Goal: Find contact information: Find contact information

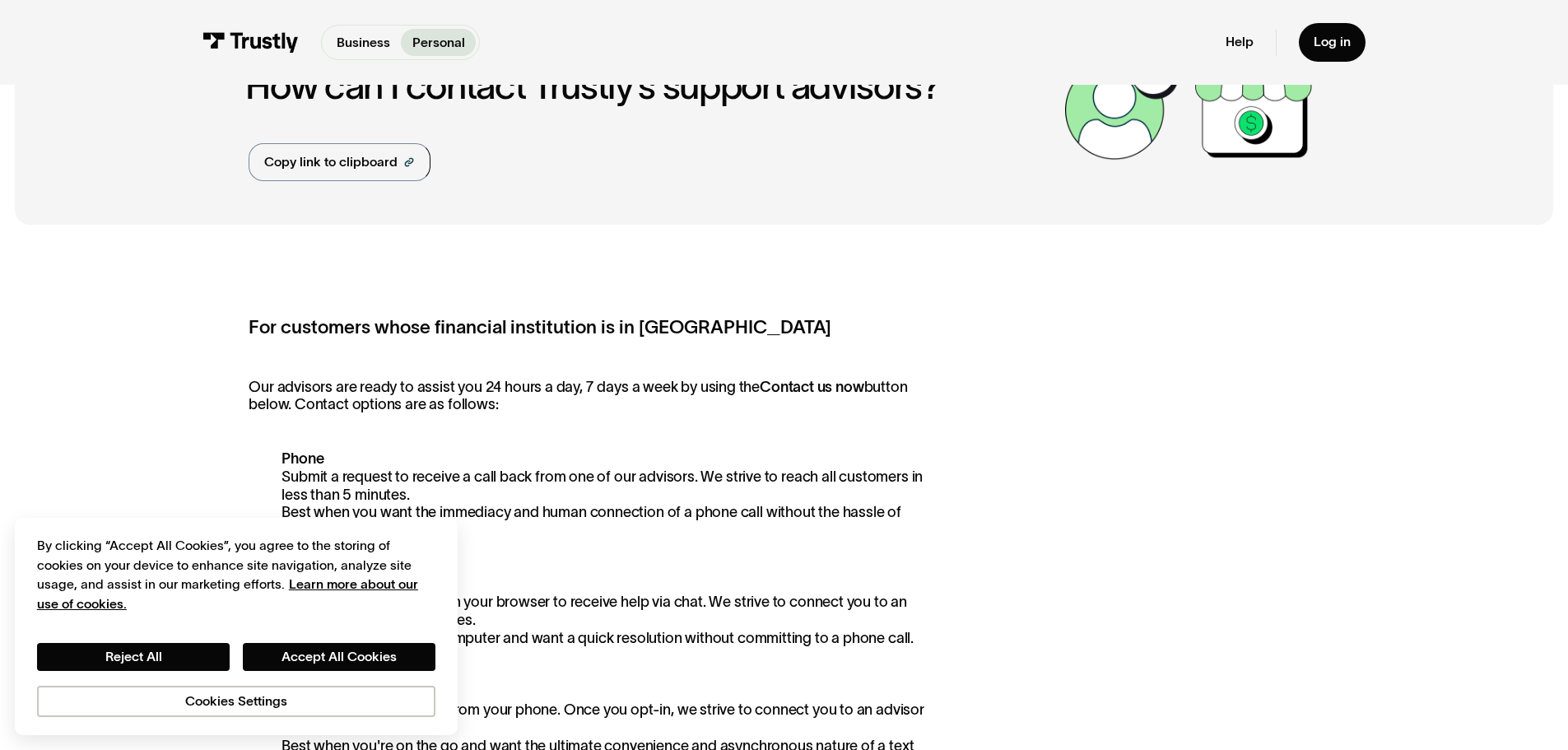
scroll to position [329, 0]
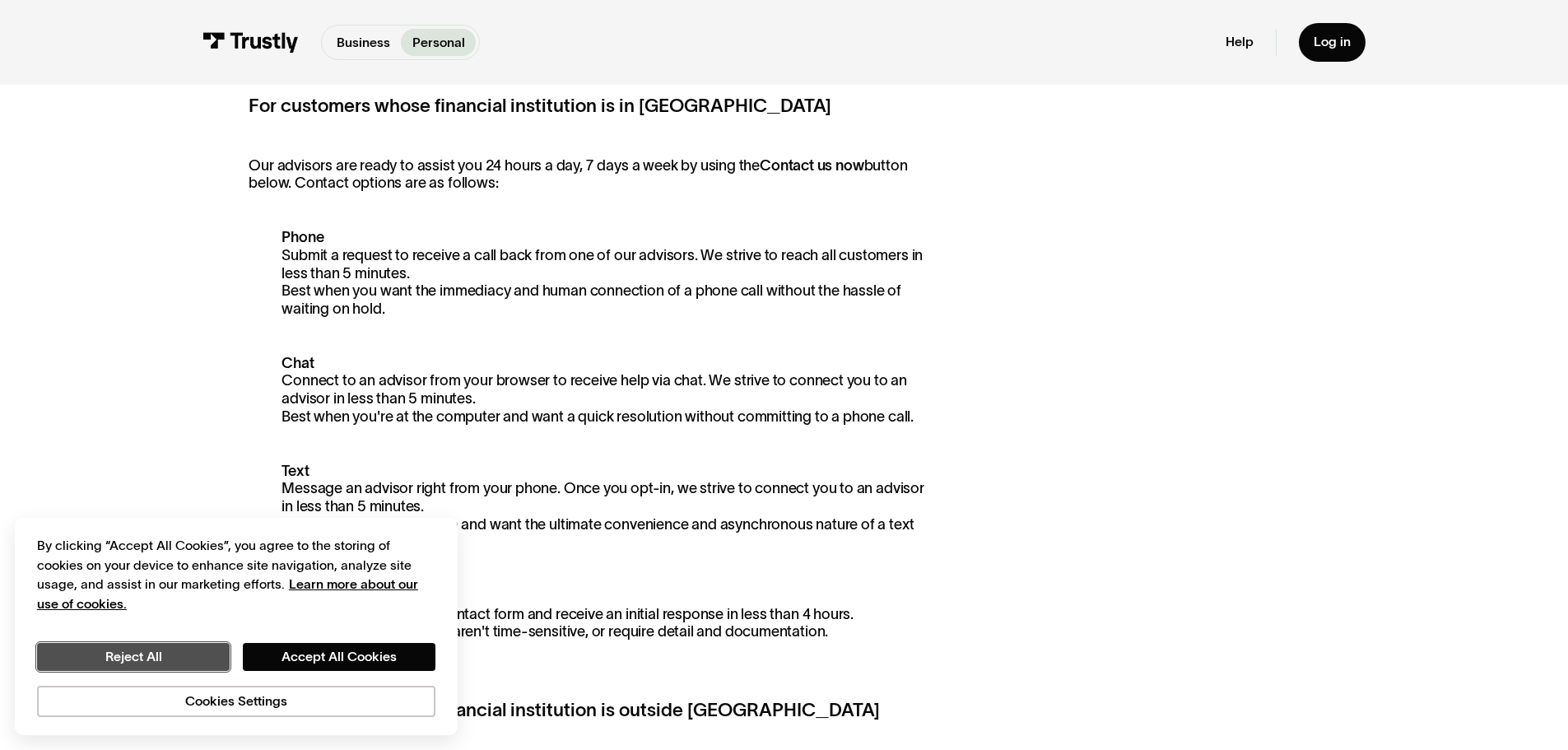
click at [175, 180] on button "Reject All" at bounding box center [133, 656] width 193 height 28
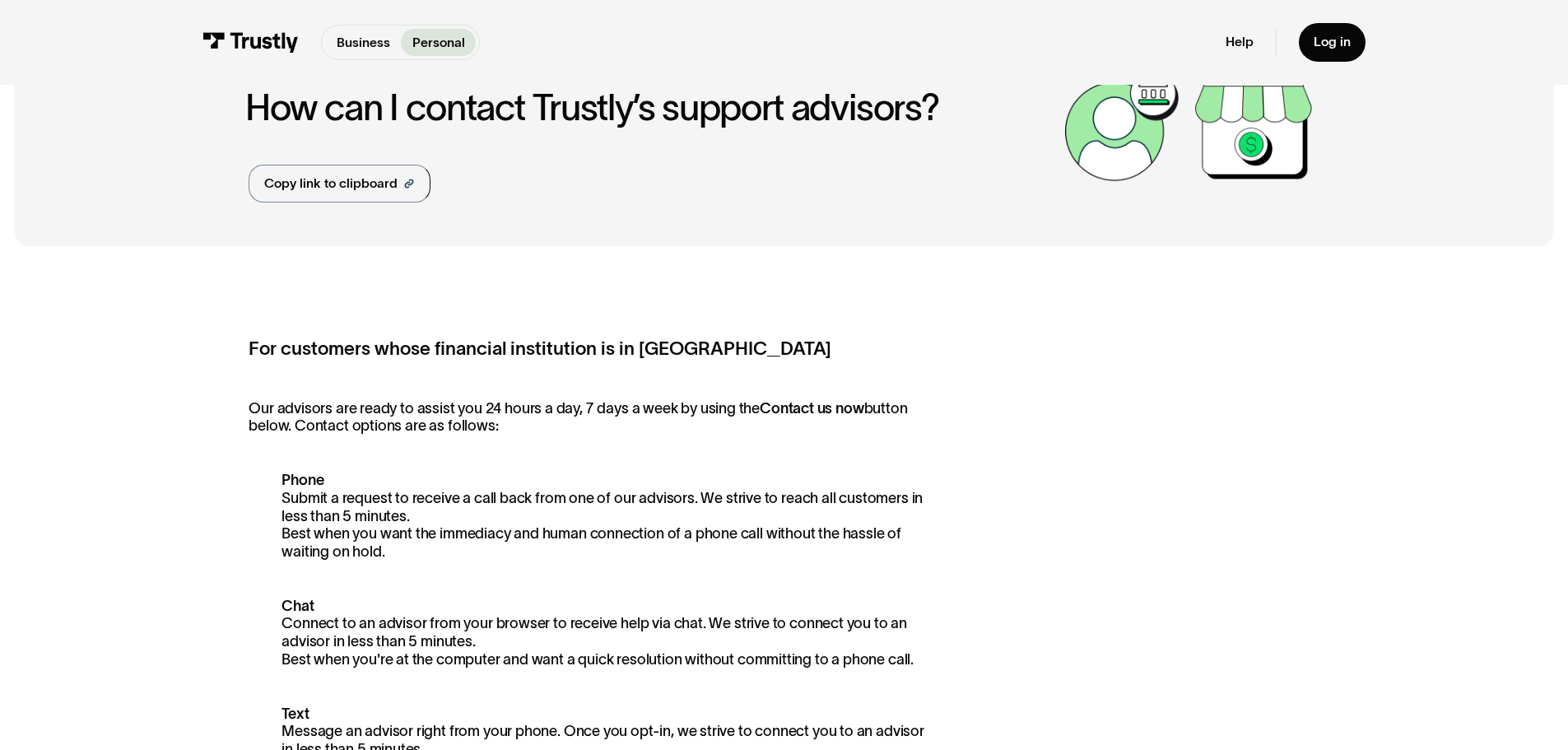
scroll to position [0, 0]
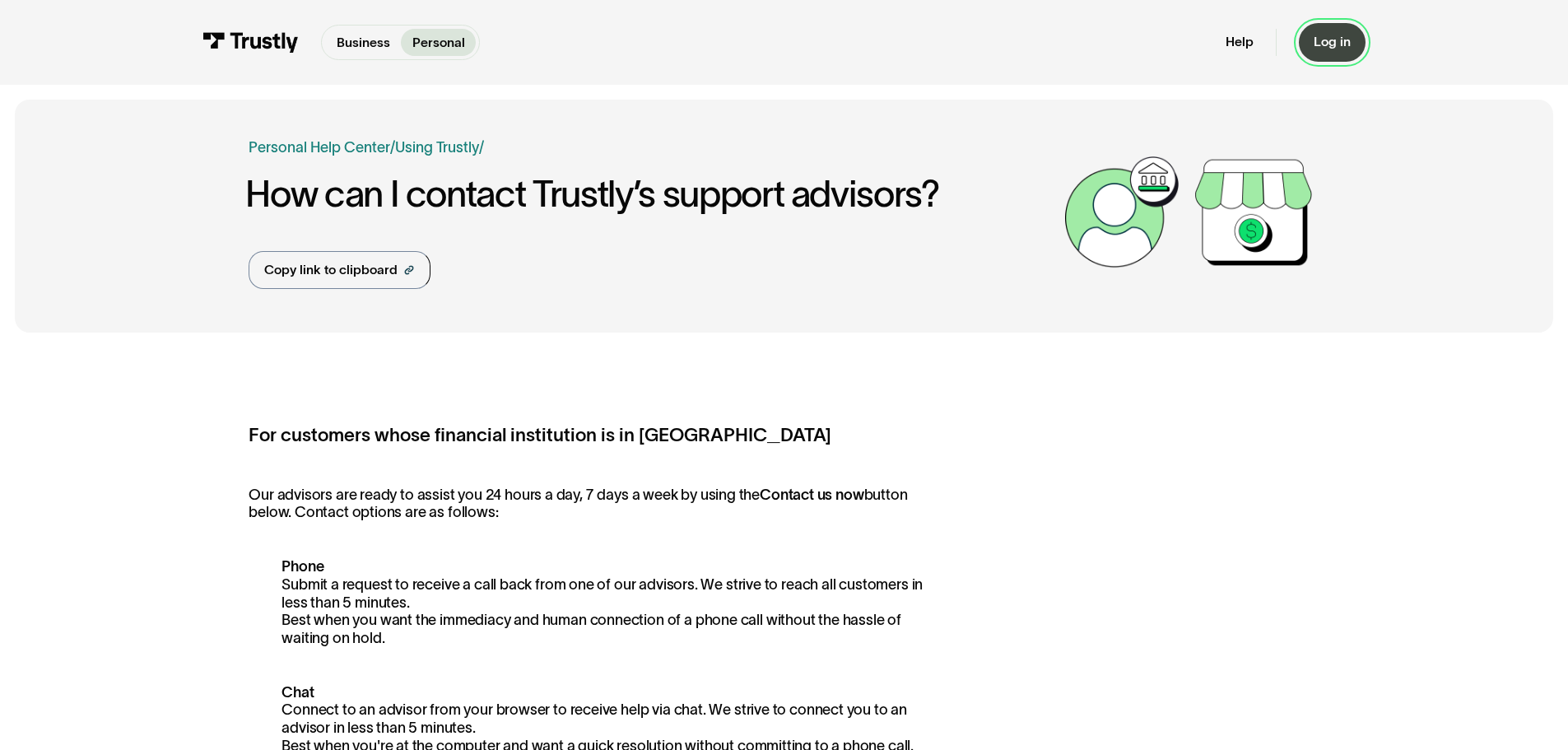
click at [505, 49] on div "Log in" at bounding box center [1332, 42] width 37 height 17
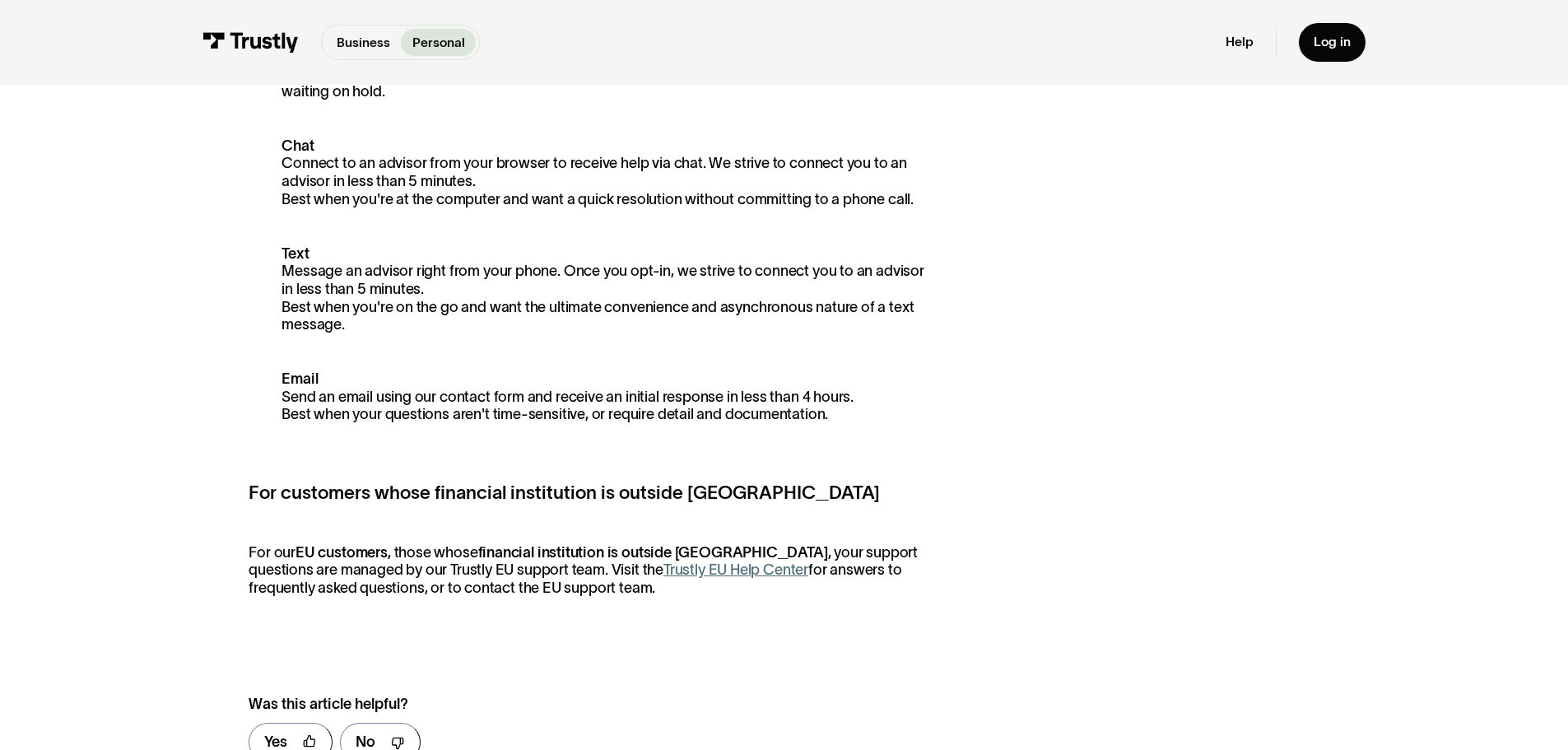
scroll to position [741, 0]
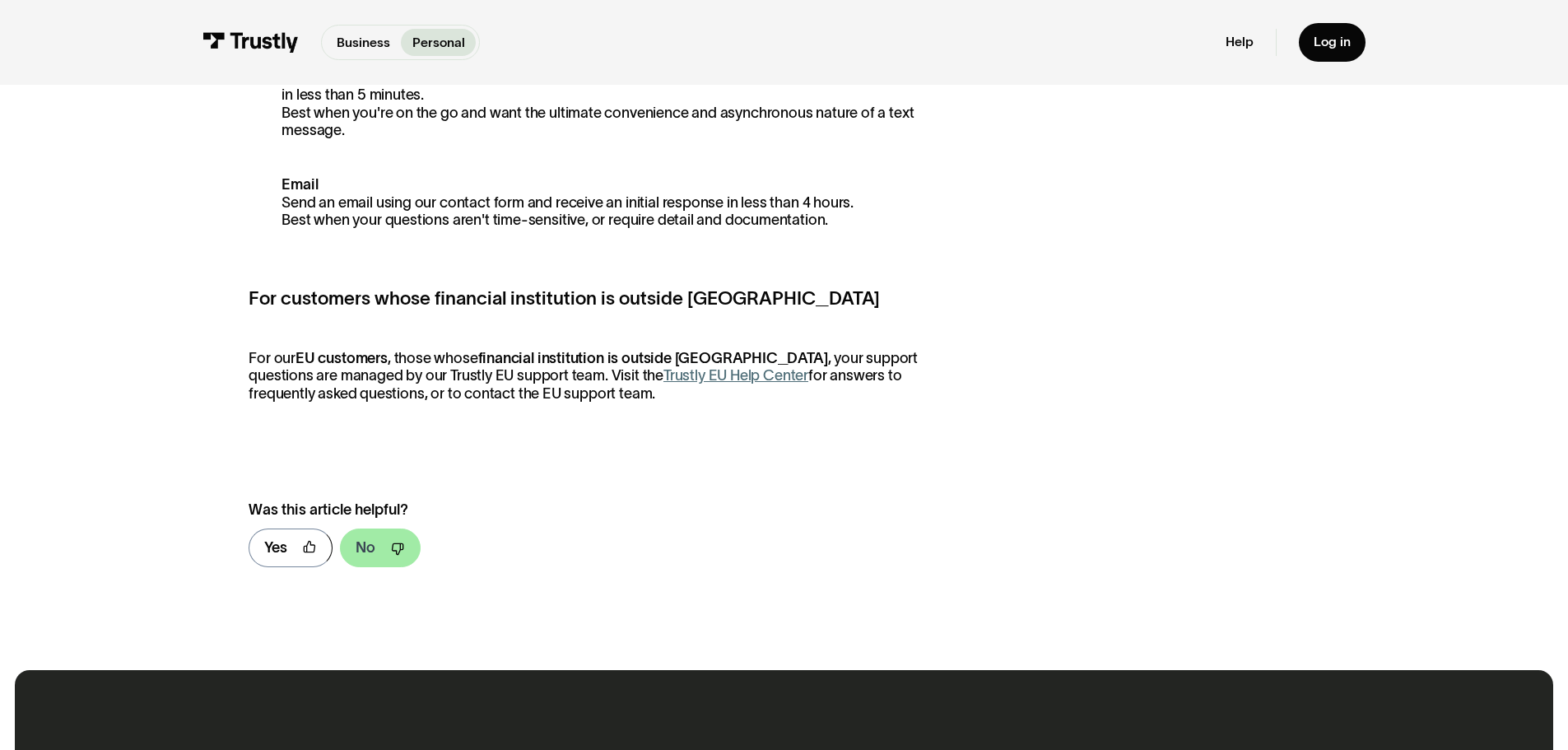
click at [401, 180] on icon at bounding box center [396, 549] width 11 height 11
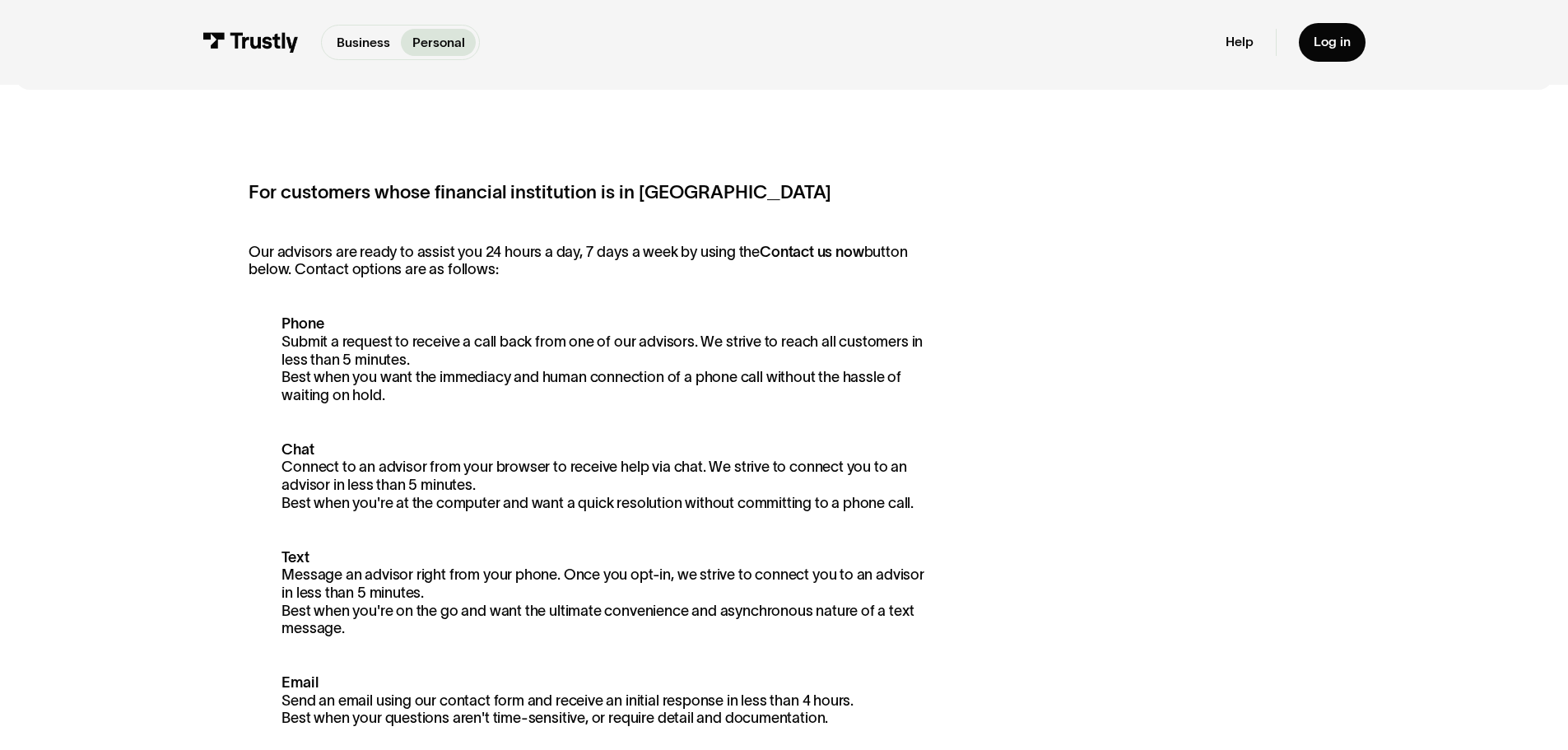
scroll to position [0, 0]
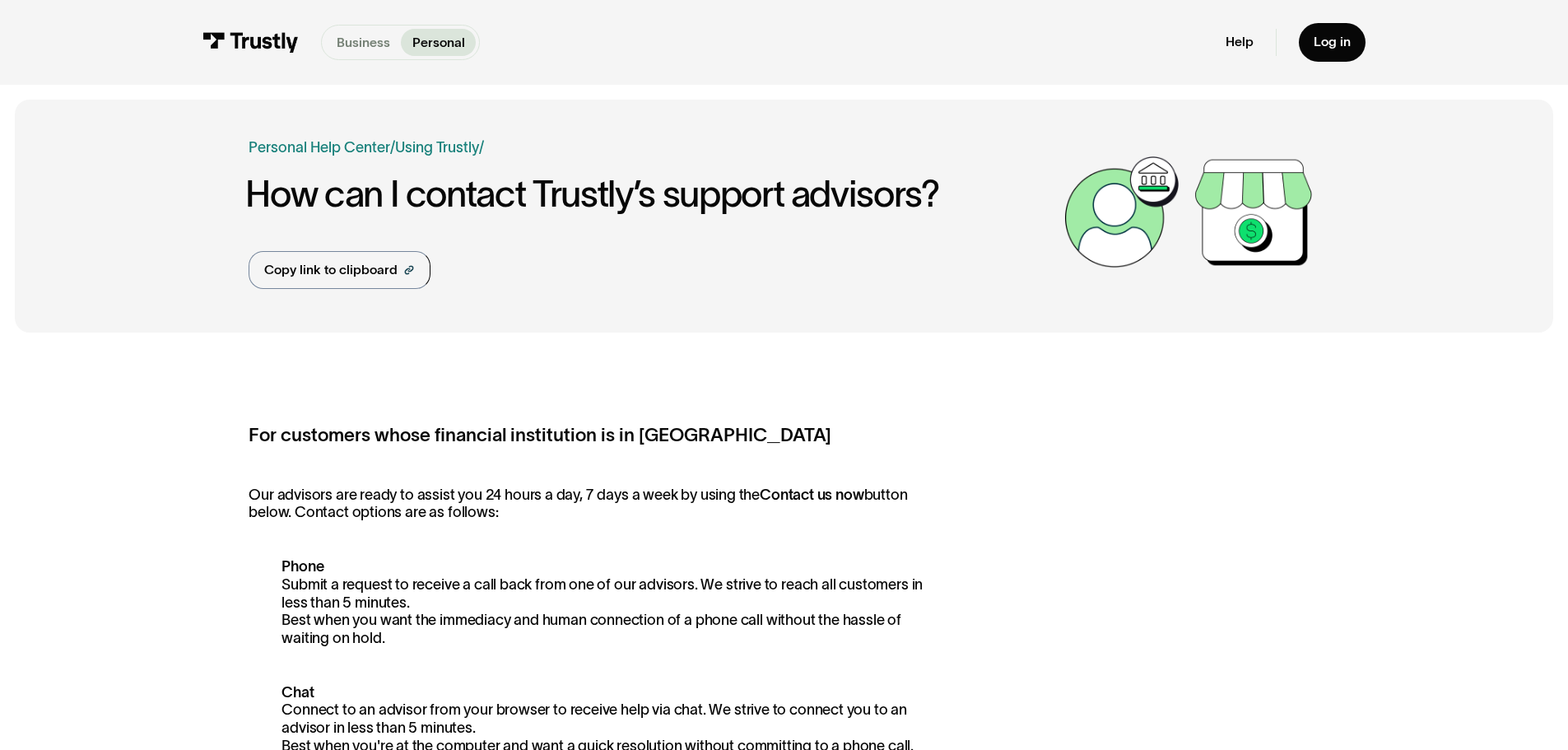
click at [361, 50] on p "Business" at bounding box center [364, 43] width 54 height 20
click at [1239, 46] on link "Help" at bounding box center [1239, 42] width 28 height 17
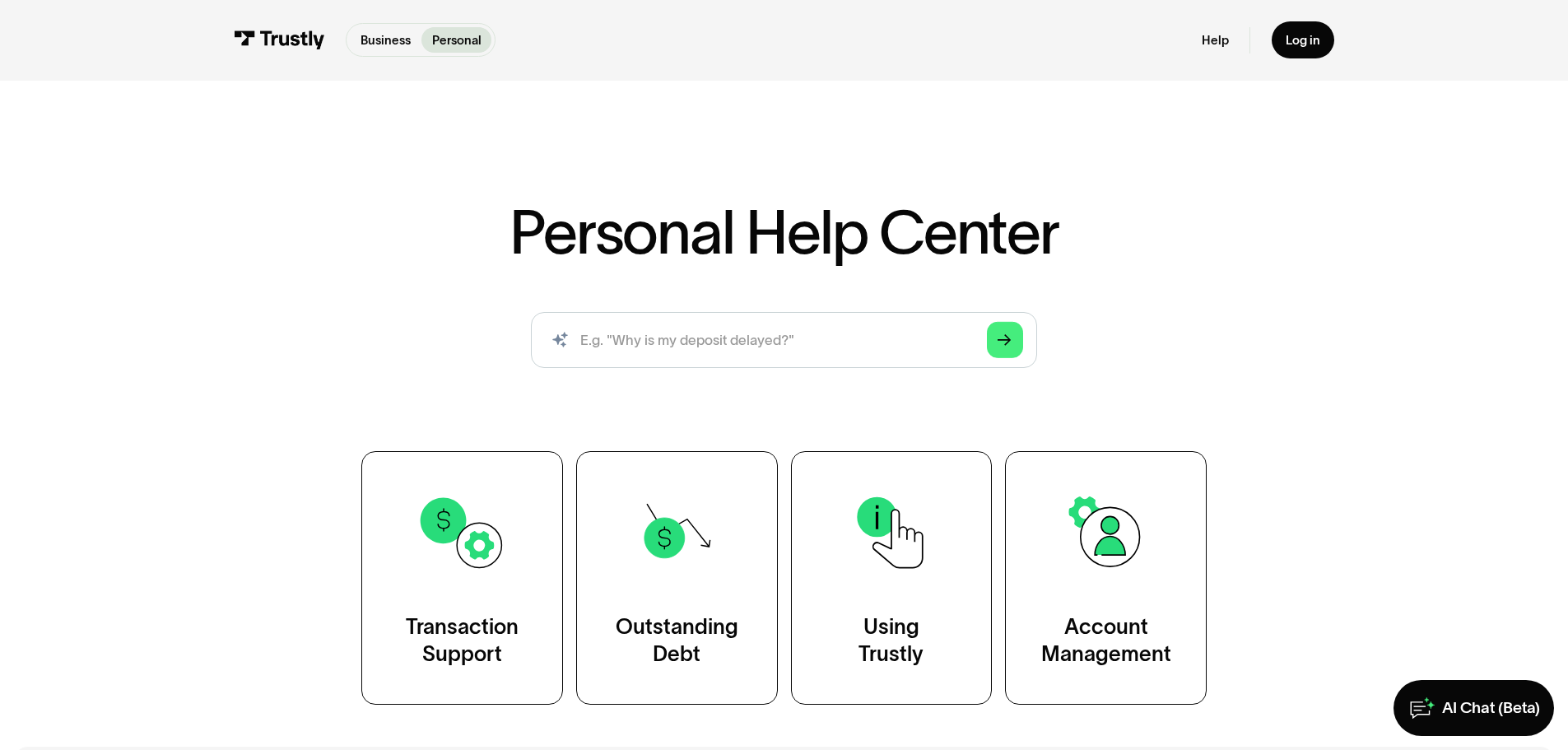
scroll to position [82, 0]
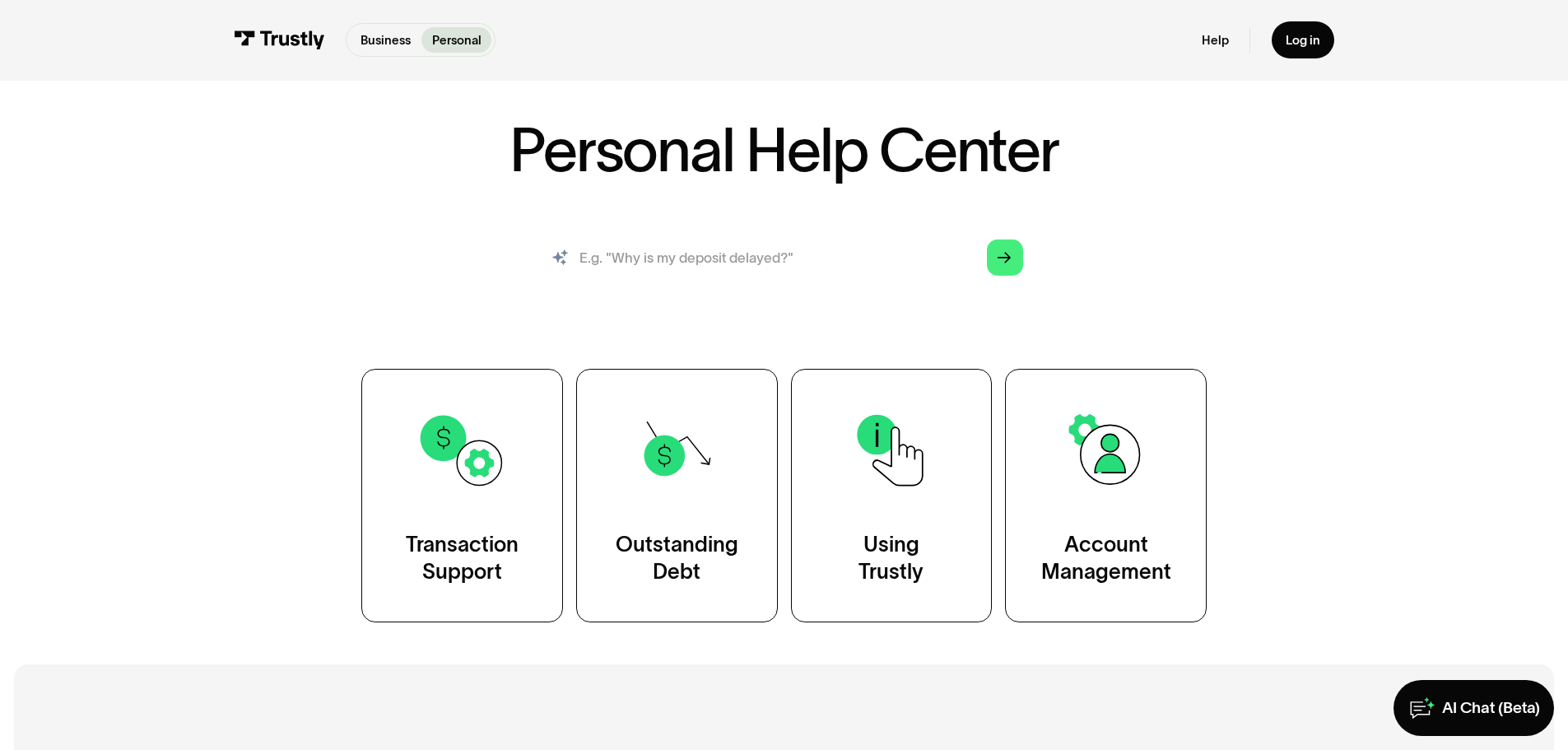
click at [658, 255] on input "search" at bounding box center [784, 257] width 506 height 56
type input "contacting trustly"
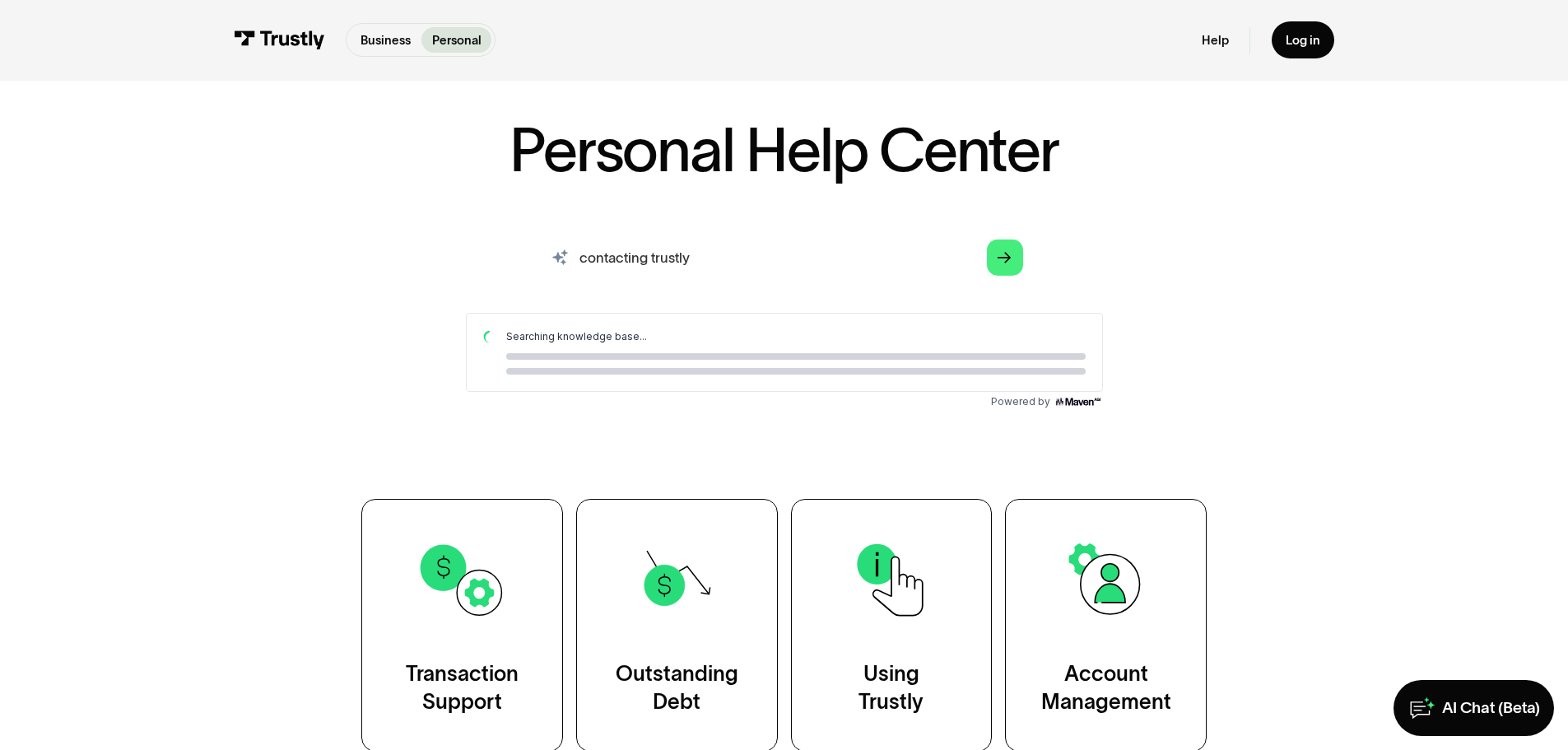
scroll to position [0, 0]
click at [1020, 253] on link "Arrow Right" at bounding box center [1004, 257] width 36 height 36
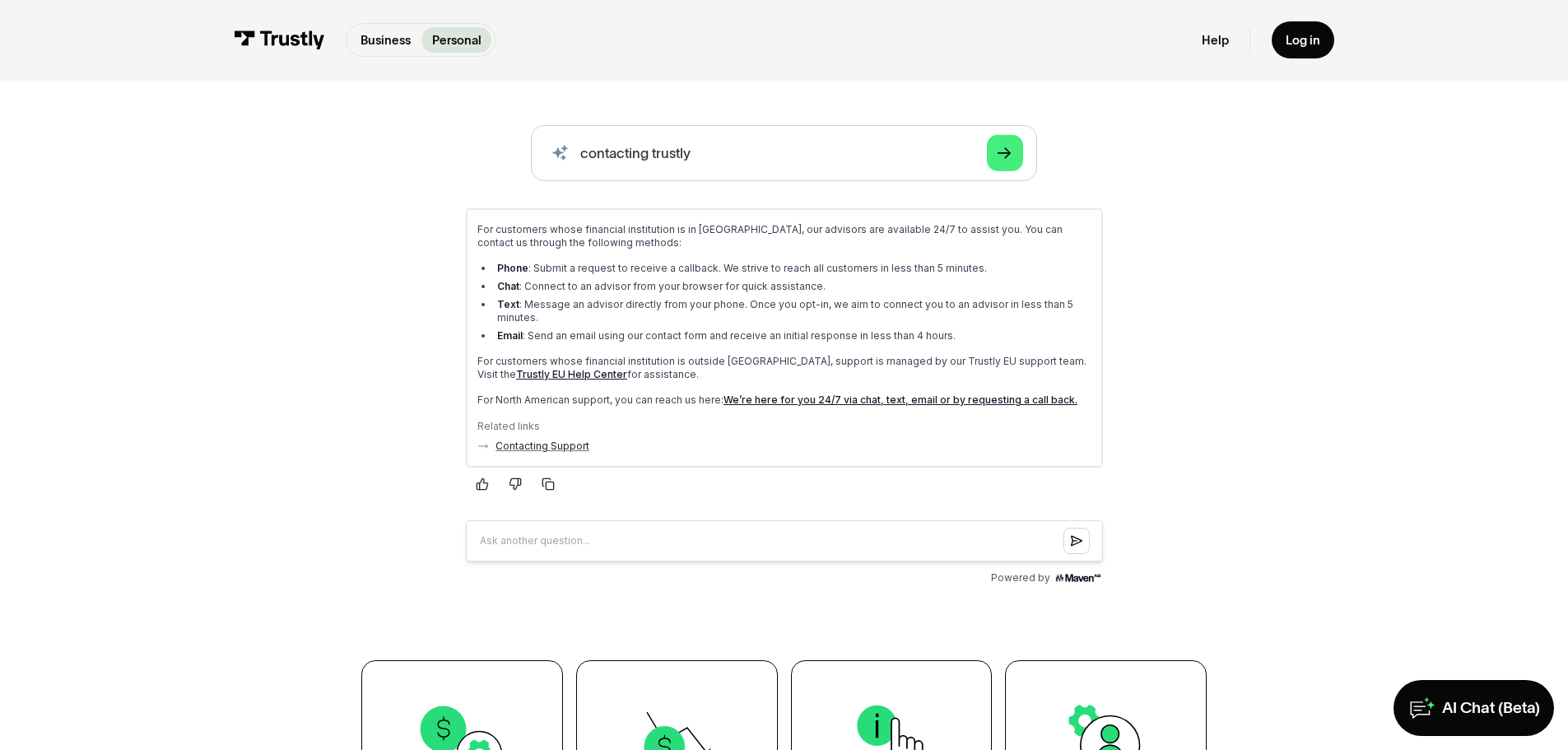
scroll to position [152, 0]
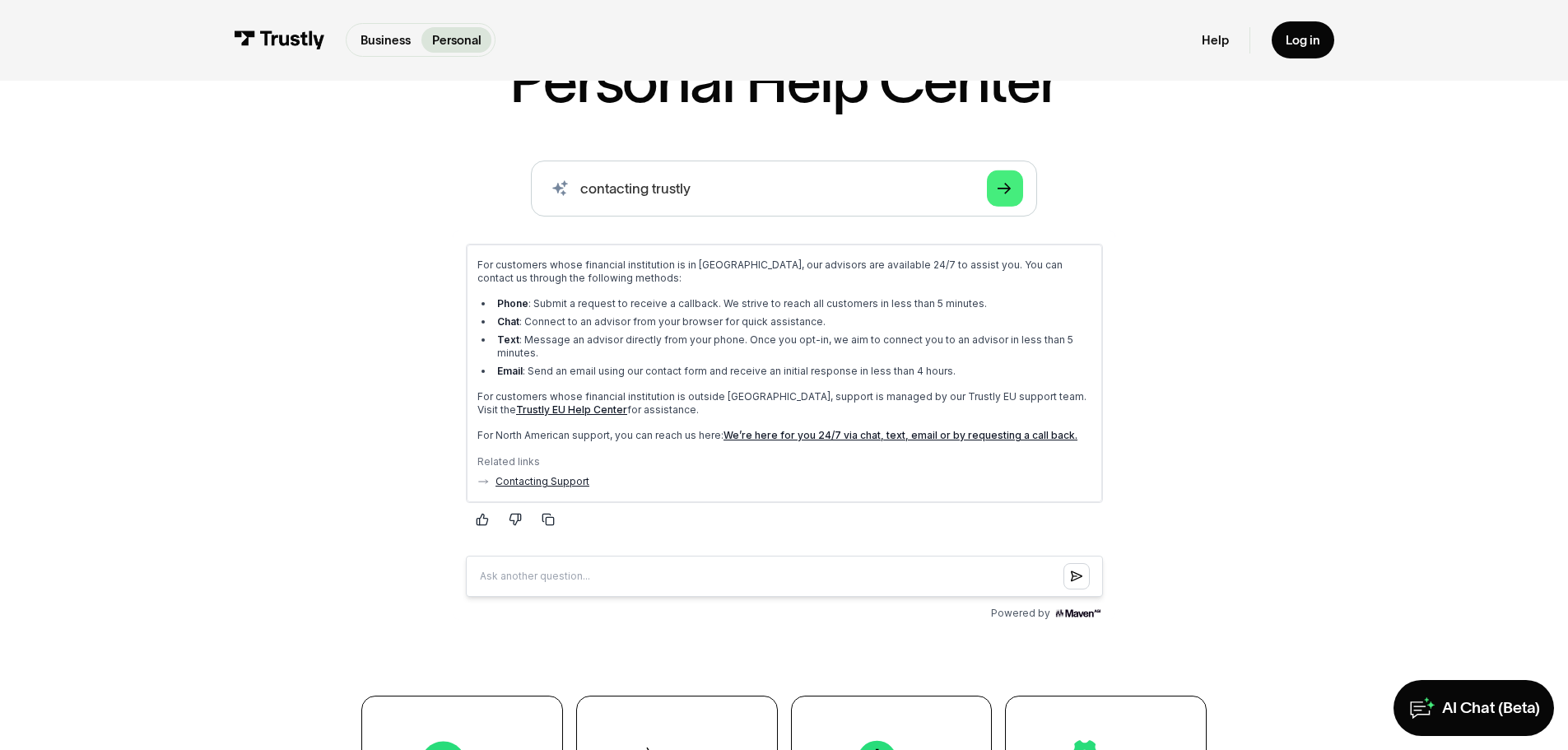
click at [525, 476] on link "Contacting Support" at bounding box center [541, 481] width 94 height 13
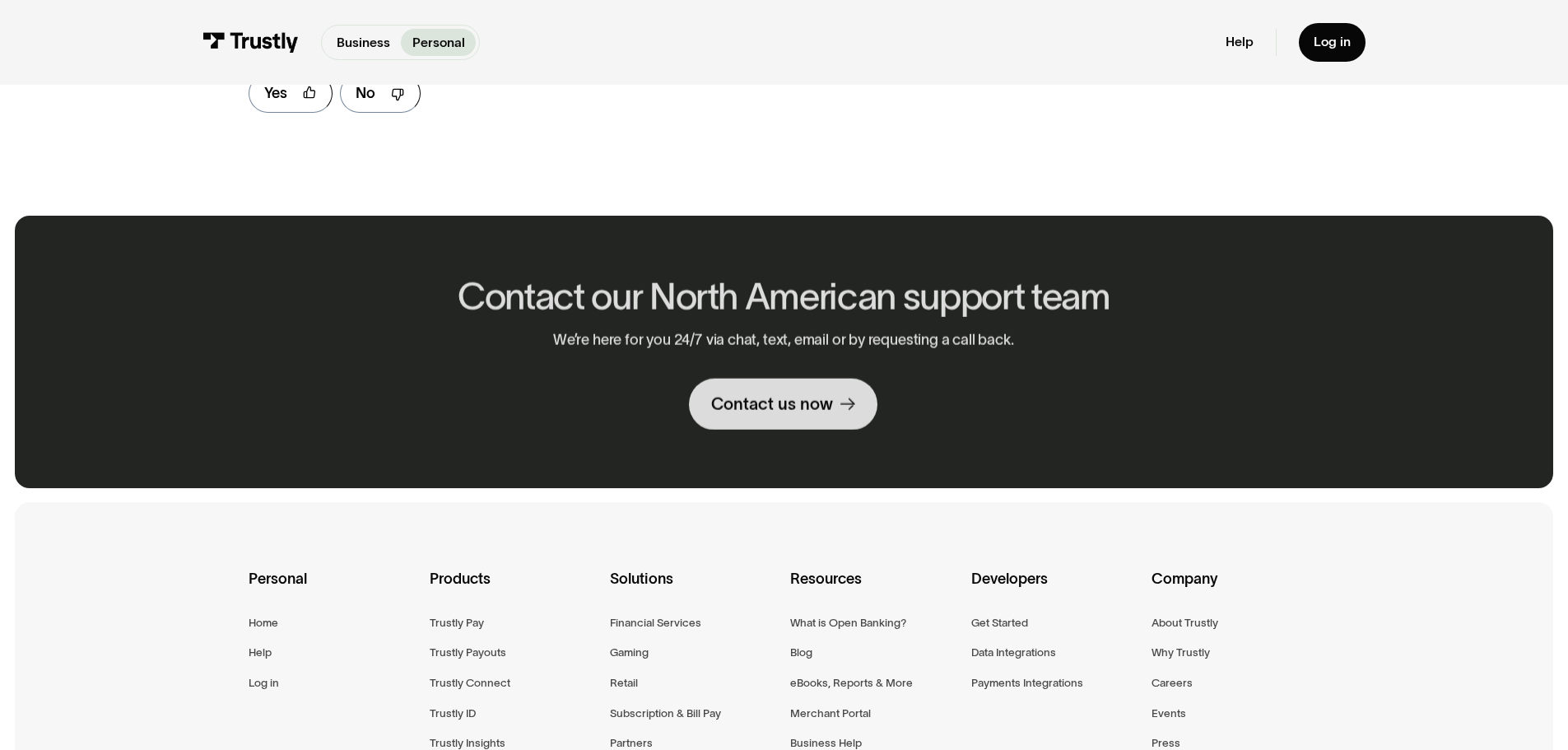
scroll to position [1234, 0]
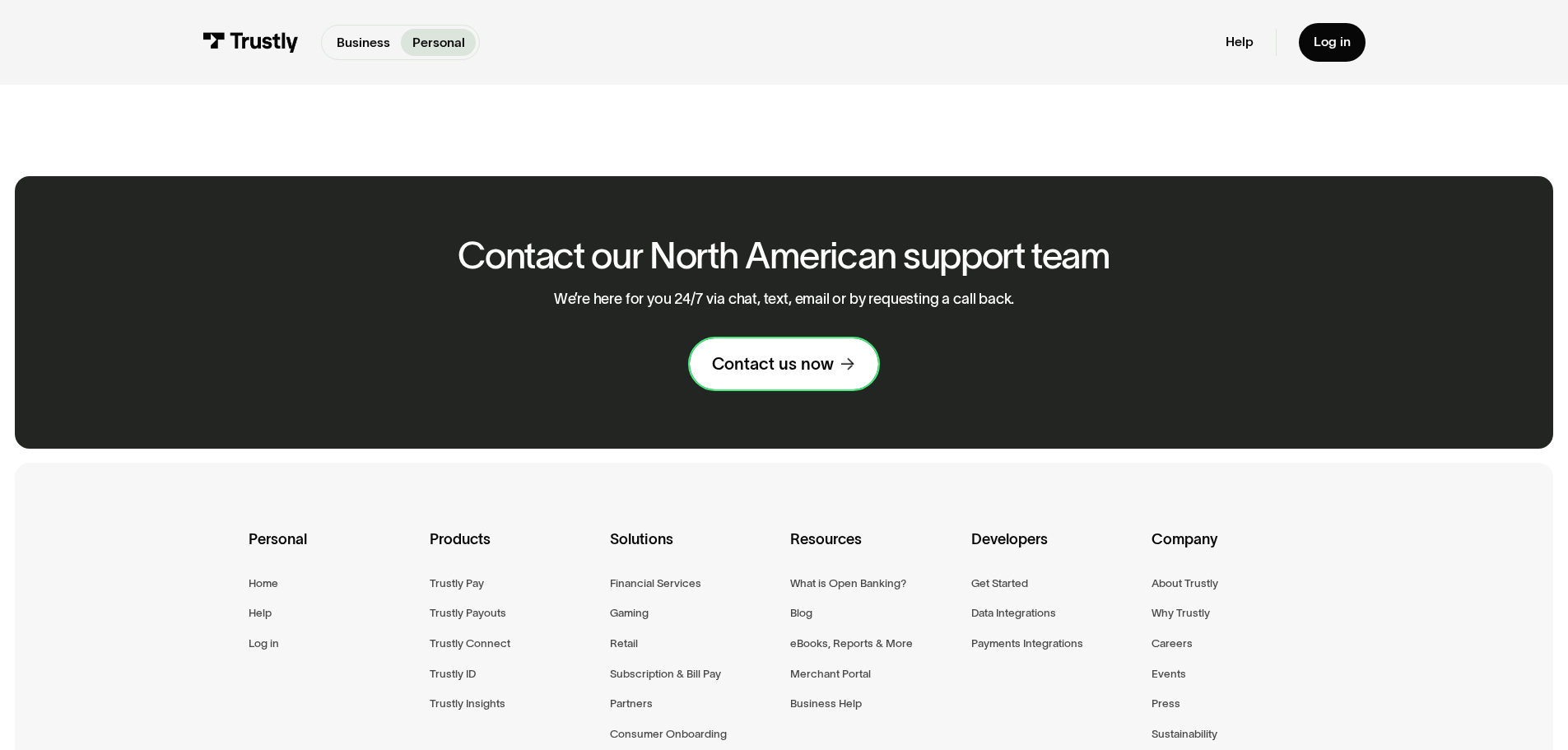
click at [793, 375] on div "Contact us now" at bounding box center [772, 364] width 122 height 22
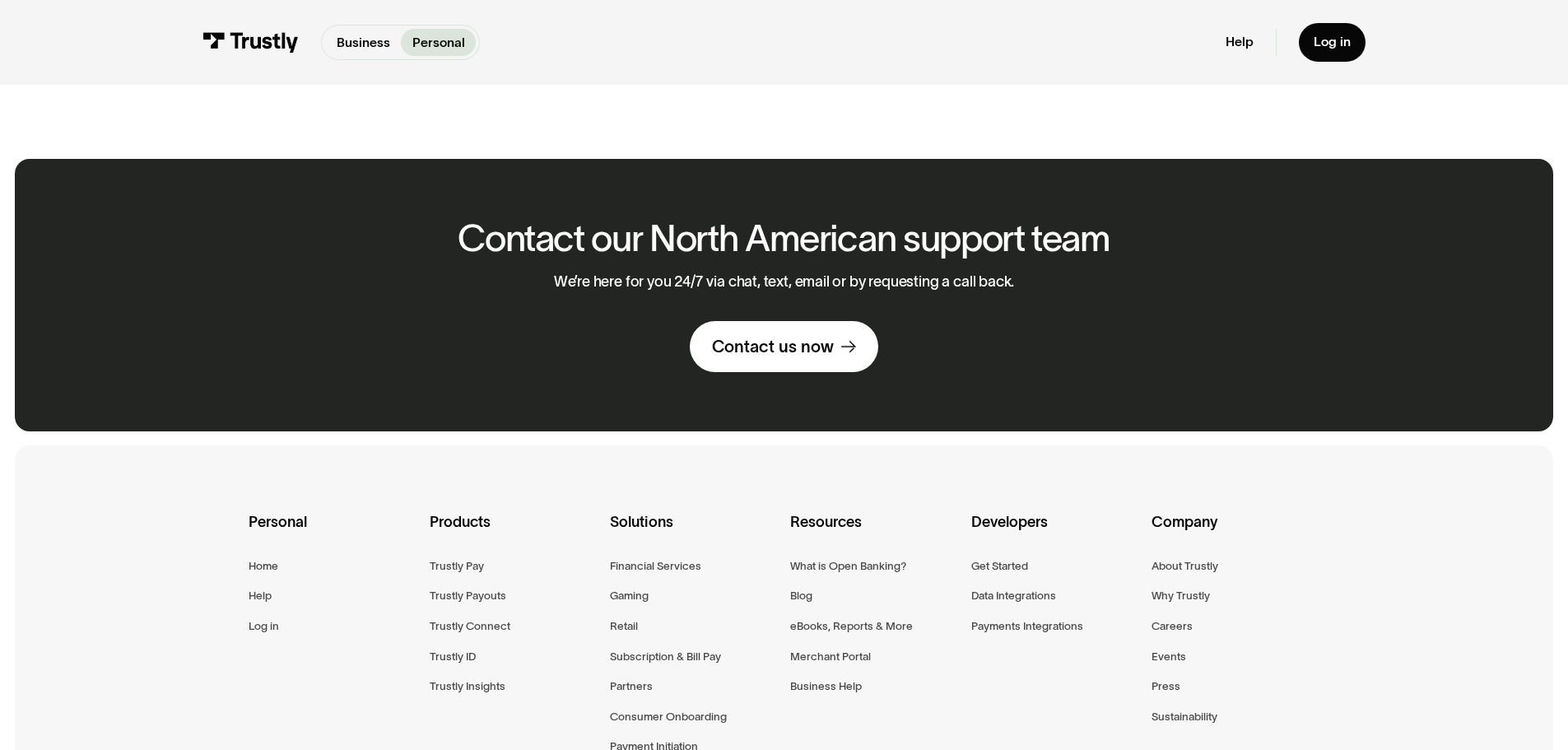
scroll to position [1042, 0]
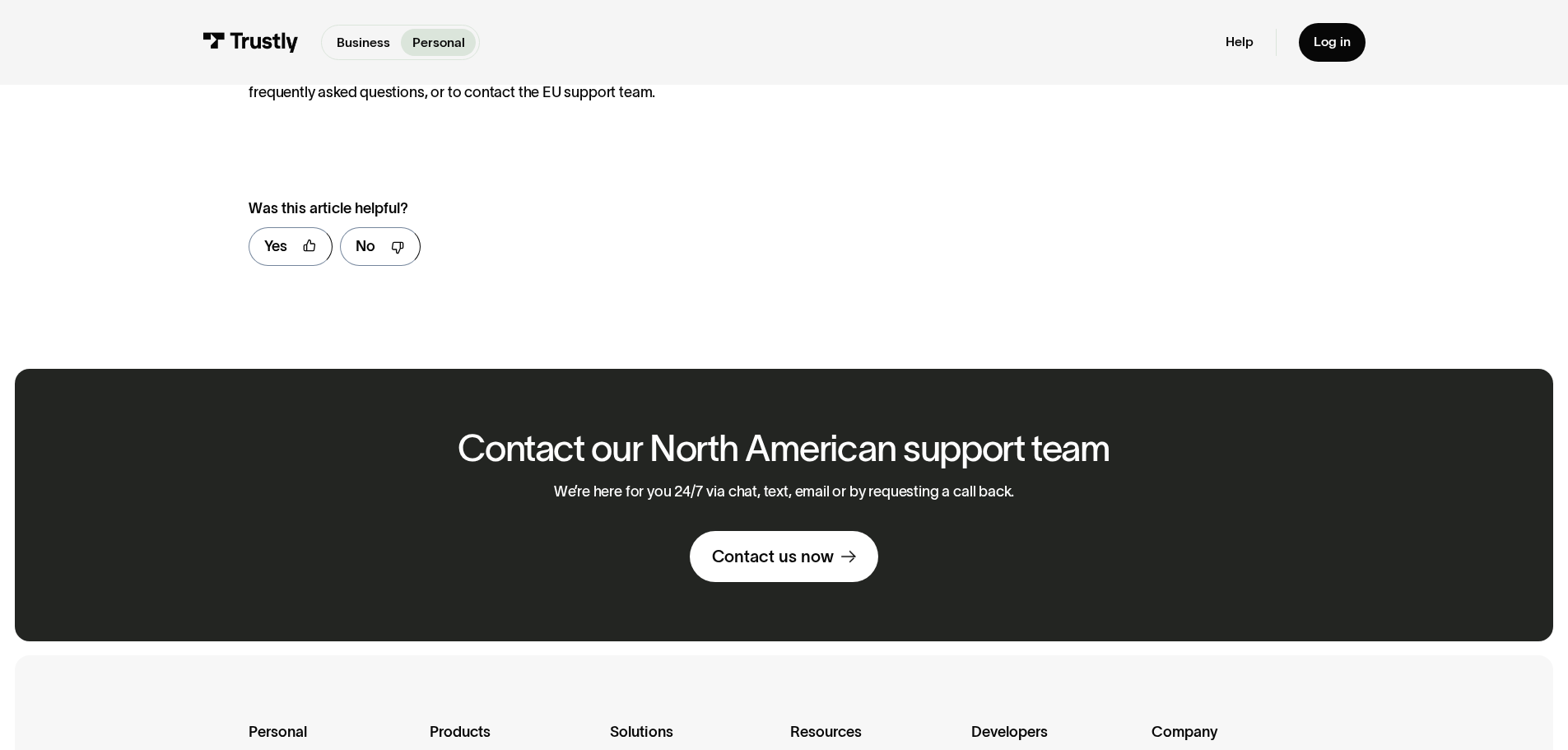
click at [454, 449] on div "Contact our North American support team We’re here for you 24/7 via chat, text,…" at bounding box center [784, 505] width 701 height 154
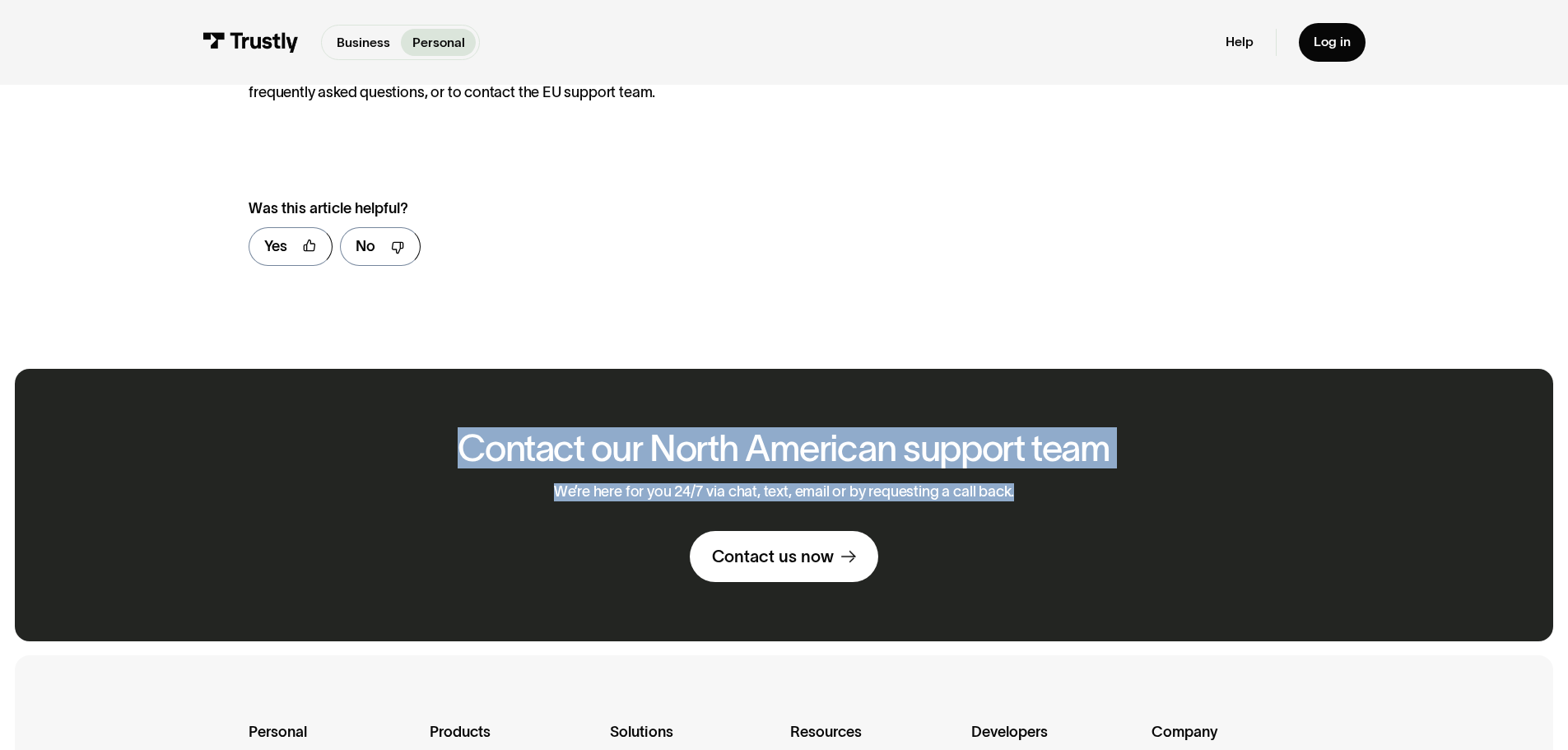
drag, startPoint x: 450, startPoint y: 445, endPoint x: 1175, endPoint y: 481, distance: 725.9
click at [1175, 481] on div "Contact our North American support team We’re here for you 24/7 via chat, text,…" at bounding box center [784, 504] width 1538 height 272
copy div "Contact our North American support team We’re here for you 24/7 via chat, text,…"
